Goal: Information Seeking & Learning: Find specific fact

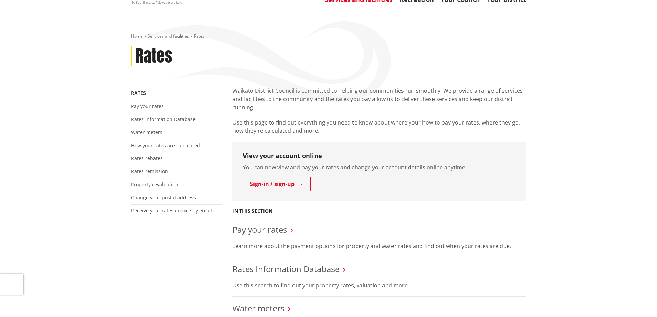
scroll to position [69, 0]
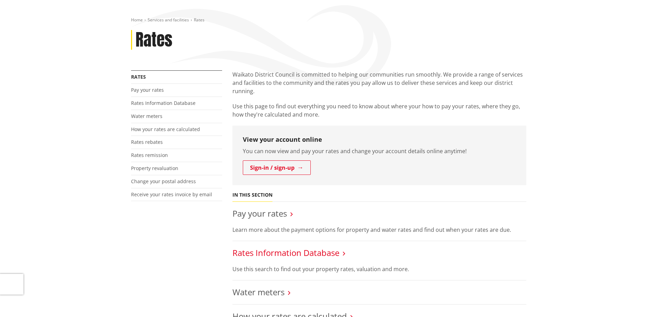
click at [319, 255] on link "Rates Information Database" at bounding box center [286, 252] width 107 height 11
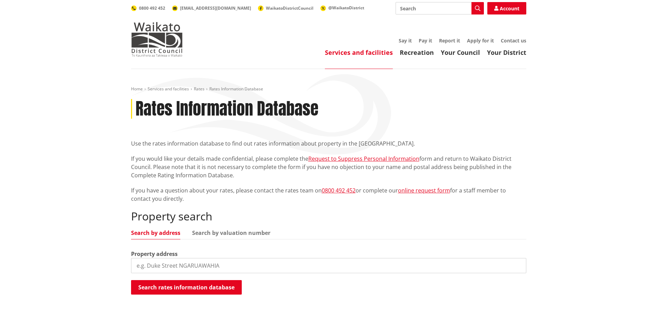
click at [225, 267] on input "search" at bounding box center [328, 265] width 395 height 15
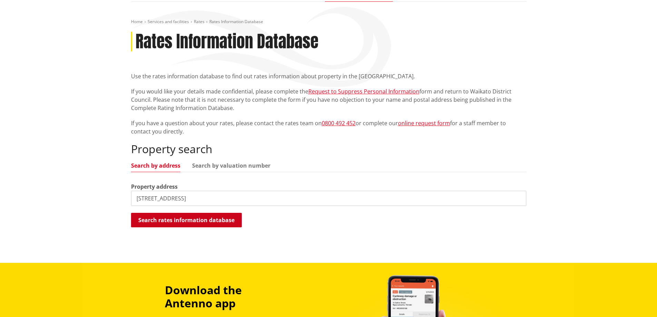
scroll to position [69, 0]
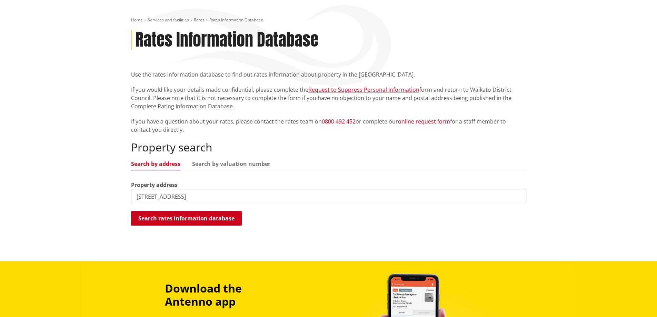
type input "114 frost road"
click at [221, 221] on button "Search rates information database" at bounding box center [186, 218] width 111 height 14
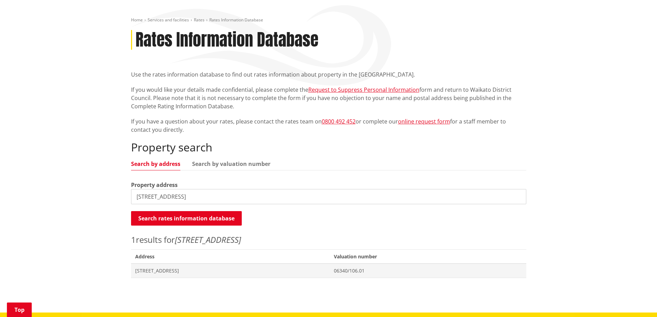
scroll to position [103, 0]
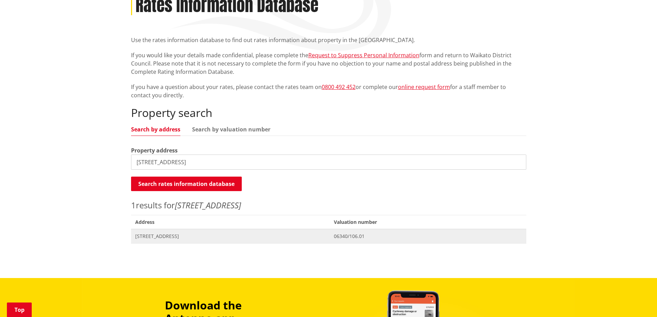
click at [160, 237] on span "114 Frost Road TUAKAU" at bounding box center [230, 236] width 191 height 7
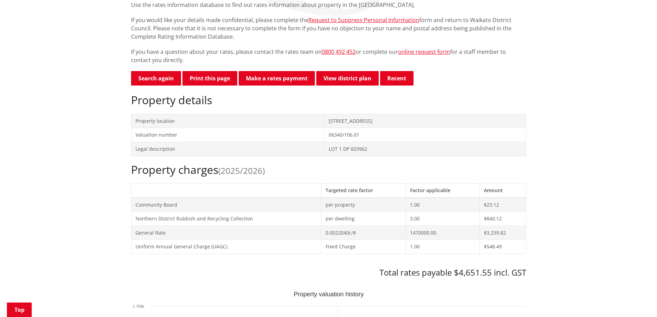
scroll to position [138, 0]
